Goal: Task Accomplishment & Management: Use online tool/utility

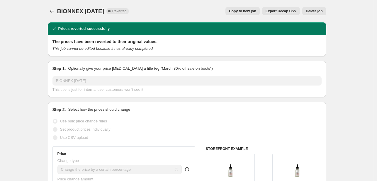
select select "percentage"
click at [243, 11] on span "Copy to new job" at bounding box center [242, 11] width 27 height 5
select select "percentage"
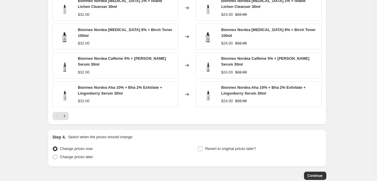
scroll to position [461, 0]
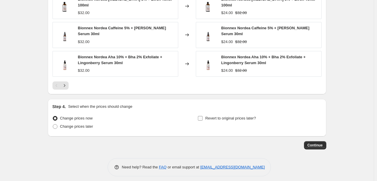
click at [237, 116] on span "Revert to original prices later?" at bounding box center [230, 118] width 51 height 4
click at [203, 116] on input "Revert to original prices later?" at bounding box center [200, 118] width 5 height 5
checkbox input "true"
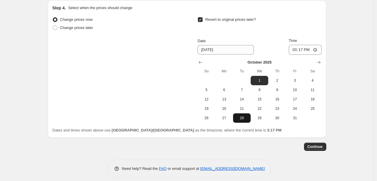
scroll to position [561, 0]
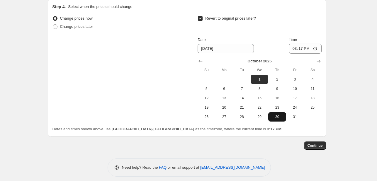
click at [283, 115] on span "30" at bounding box center [277, 117] width 13 height 5
click at [194, 58] on div "[DATE] Su Mo Tu We Th Fr Sa 1 2 3 4 5 6 7 8 9 10 11 12 13 14 15 16 17 18 19 20 …" at bounding box center [257, 88] width 129 height 68
click at [200, 58] on icon "Show previous month, September 2025" at bounding box center [201, 61] width 6 height 6
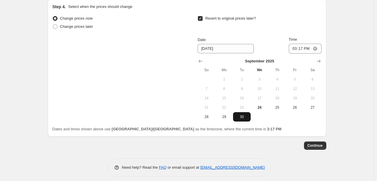
click at [248, 115] on span "30" at bounding box center [242, 117] width 13 height 5
type input "[DATE]"
click at [291, 48] on input "15:17" at bounding box center [305, 49] width 33 height 10
type input "23:55"
click at [317, 143] on span "Continue" at bounding box center [315, 145] width 15 height 5
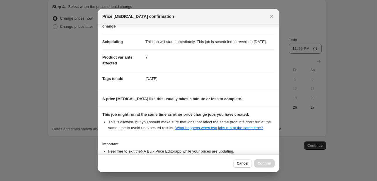
scroll to position [87, 0]
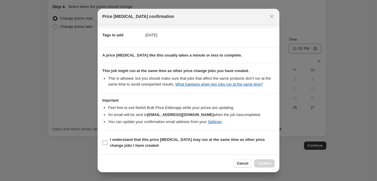
click at [238, 143] on span "I understand that this price [MEDICAL_DATA] may run at the same time as other p…" at bounding box center [192, 143] width 165 height 12
click at [107, 143] on input "I understand that this price [MEDICAL_DATA] may run at the same time as other p…" at bounding box center [105, 143] width 5 height 5
checkbox input "true"
click at [266, 163] on span "Confirm" at bounding box center [264, 163] width 13 height 5
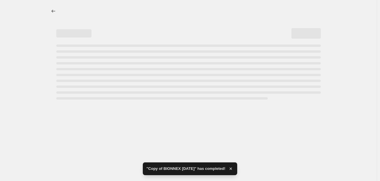
select select "percentage"
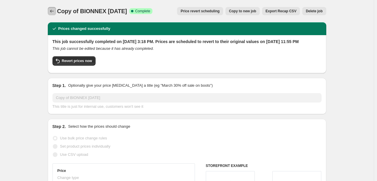
click at [52, 10] on icon "Price change jobs" at bounding box center [52, 11] width 6 height 6
